Goal: Information Seeking & Learning: Learn about a topic

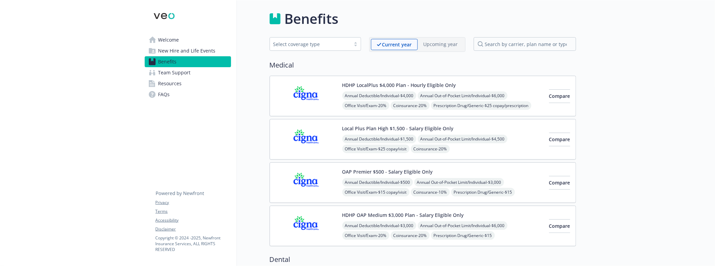
scroll to position [38, 0]
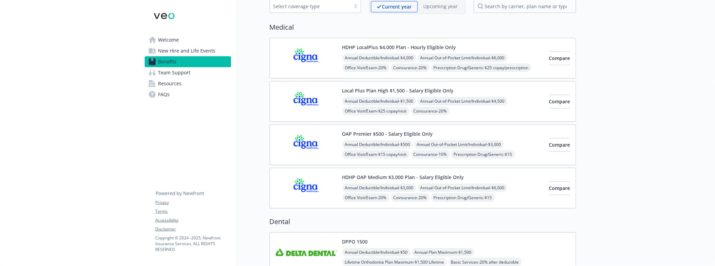
click at [417, 48] on button "HDHP LocalPlus $4,000 Plan - Hourly Eligible Only" at bounding box center [399, 47] width 114 height 7
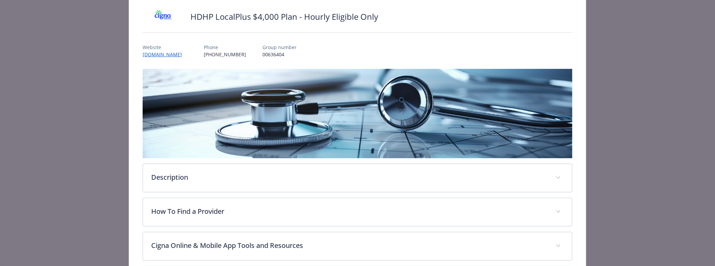
scroll to position [83, 0]
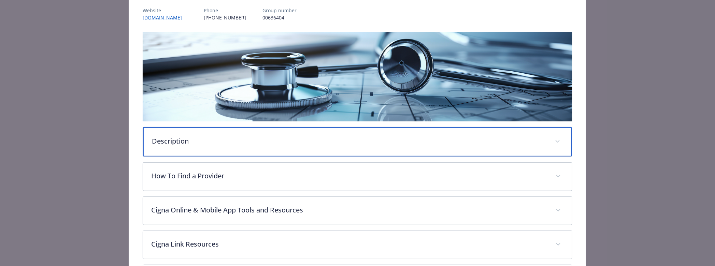
click at [231, 142] on p "Description" at bounding box center [349, 141] width 395 height 10
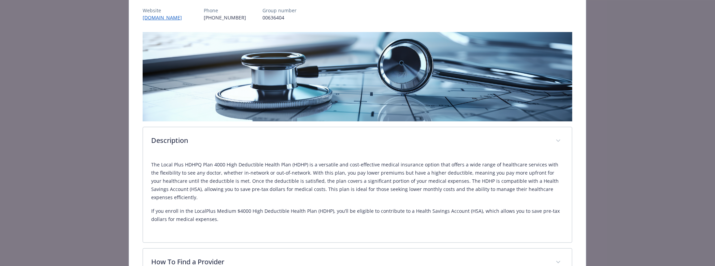
drag, startPoint x: 238, startPoint y: 177, endPoint x: 304, endPoint y: 190, distance: 67.1
click at [304, 190] on p "The Local Plus HDHPQ Plan 4000 High Deductible Health Plan (HDHP) is a versatil…" at bounding box center [357, 181] width 413 height 41
